Goal: Navigation & Orientation: Find specific page/section

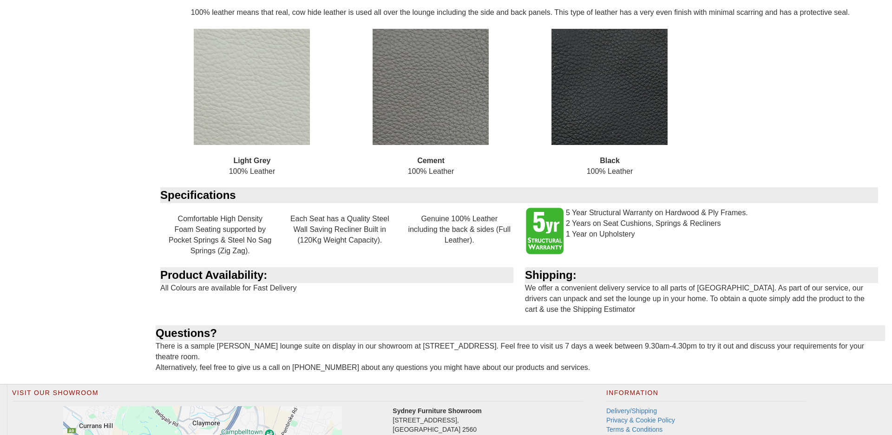
scroll to position [897, 0]
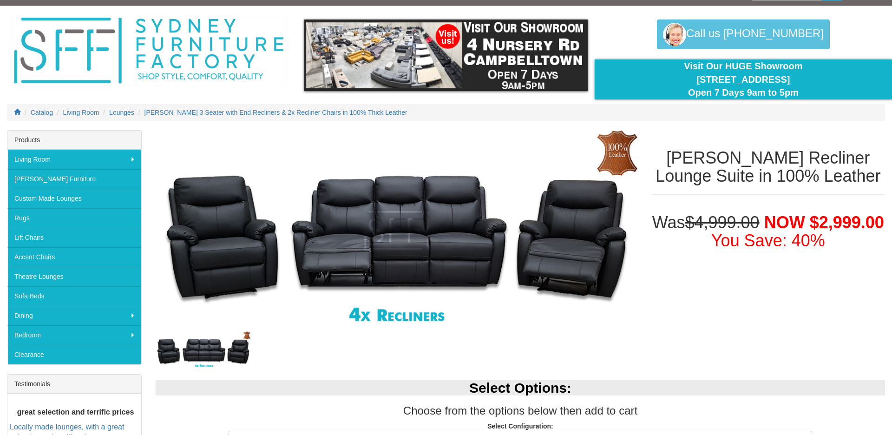
scroll to position [0, 0]
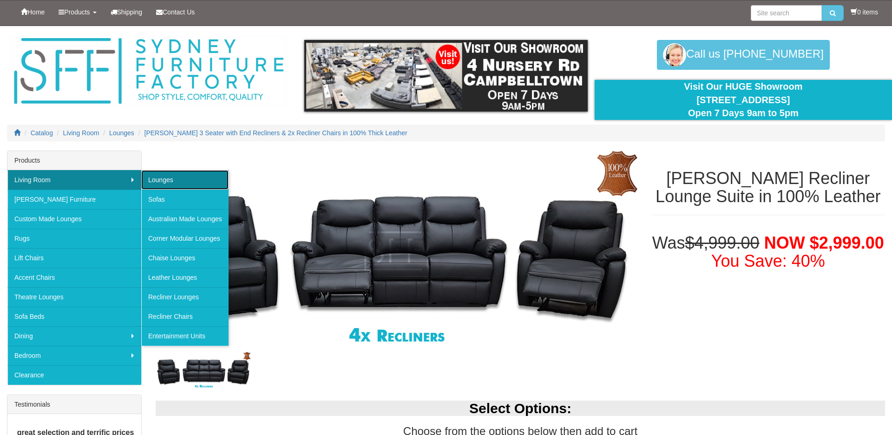
click at [168, 181] on link "Lounges" at bounding box center [184, 180] width 87 height 20
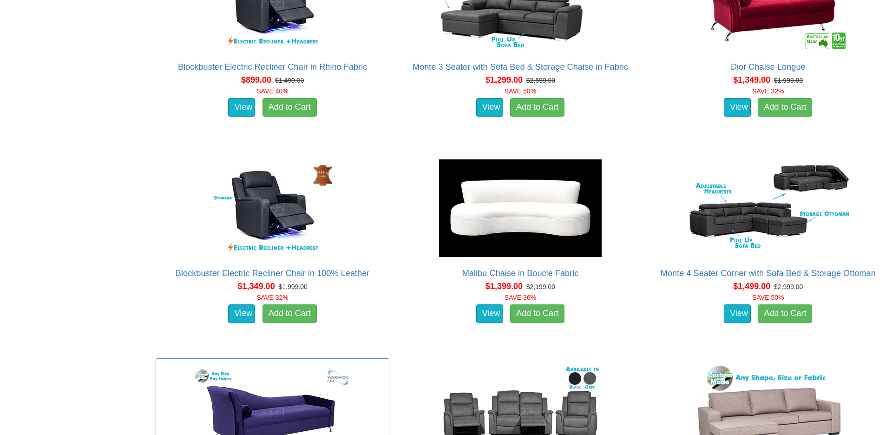
scroll to position [614, 0]
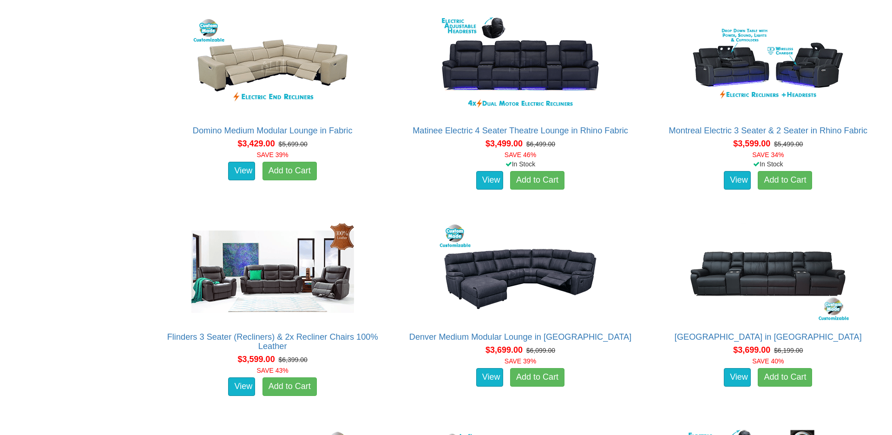
scroll to position [4666, 0]
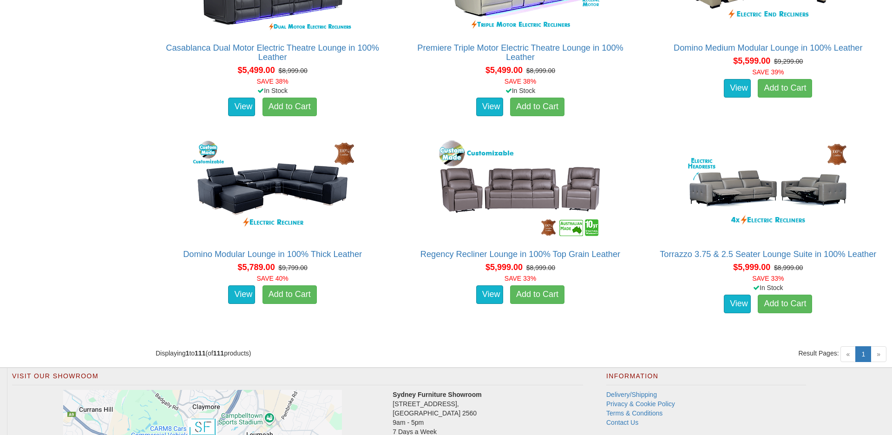
scroll to position [7833, 0]
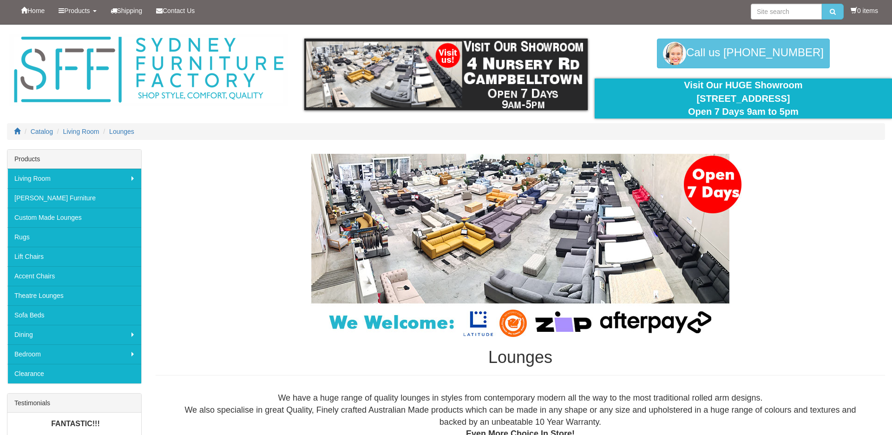
scroll to position [0, 0]
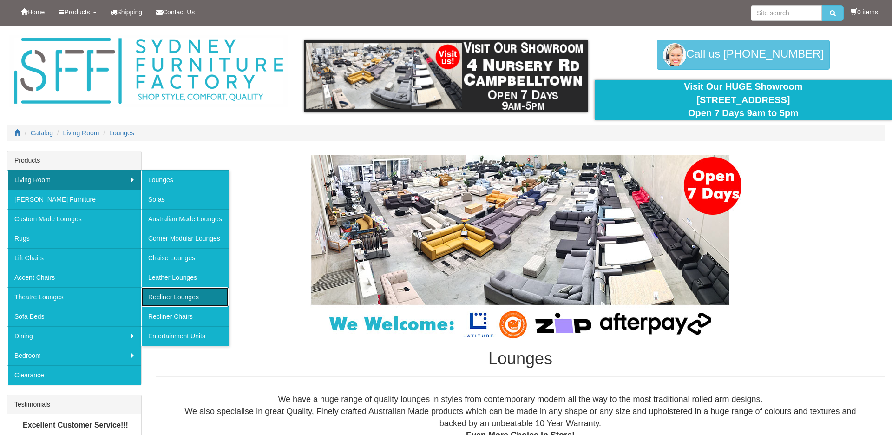
click at [165, 303] on link "Recliner Lounges" at bounding box center [184, 297] width 87 height 20
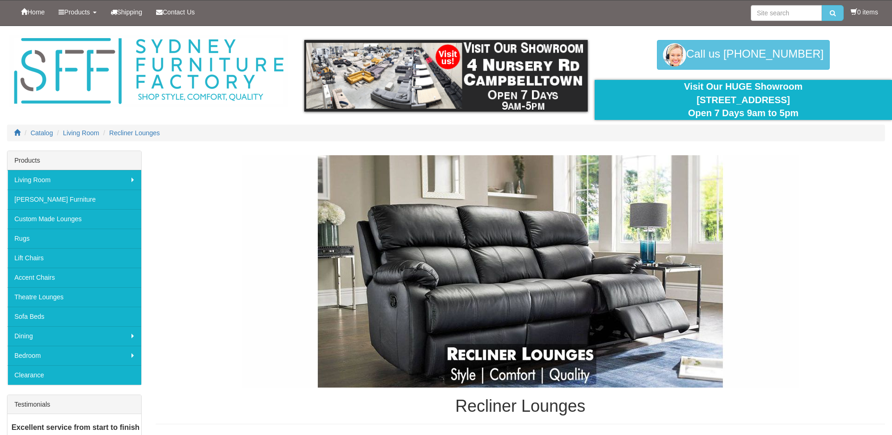
click at [165, 303] on div "Recliner Lounges" at bounding box center [521, 290] width 730 height 270
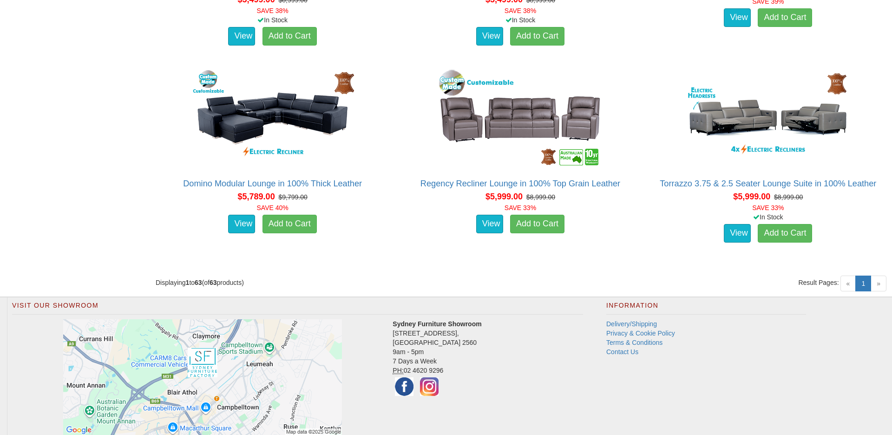
scroll to position [4687, 0]
